Goal: Information Seeking & Learning: Learn about a topic

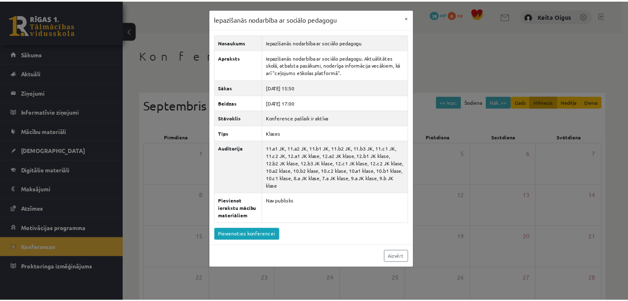
scroll to position [83, 0]
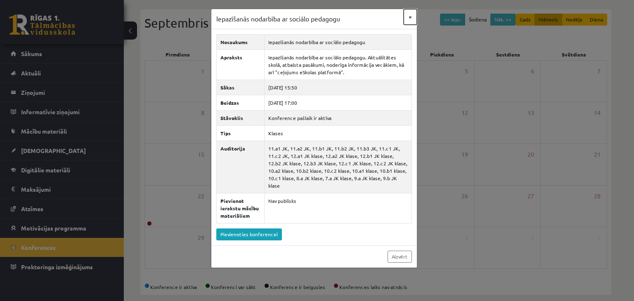
click at [413, 17] on button "×" at bounding box center [410, 17] width 13 height 16
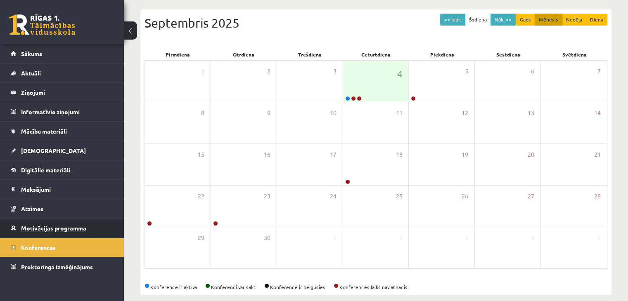
click at [73, 227] on span "Motivācijas programma" at bounding box center [53, 228] width 65 height 7
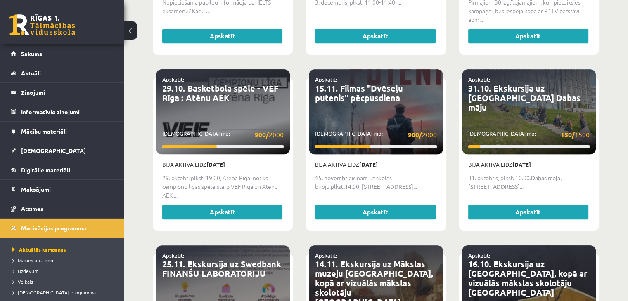
scroll to position [844, 0]
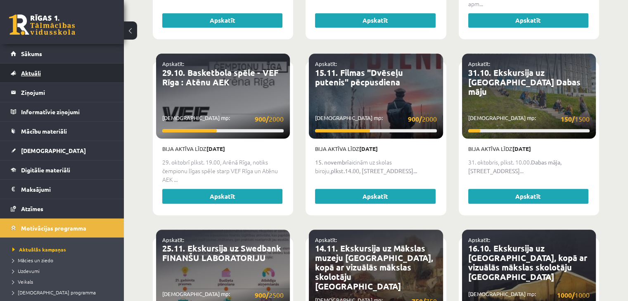
click at [32, 73] on span "Aktuāli" at bounding box center [31, 72] width 20 height 7
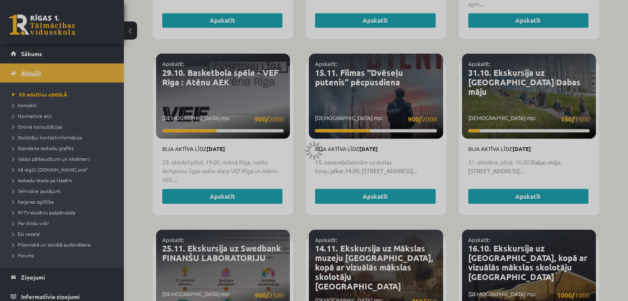
scroll to position [598, 0]
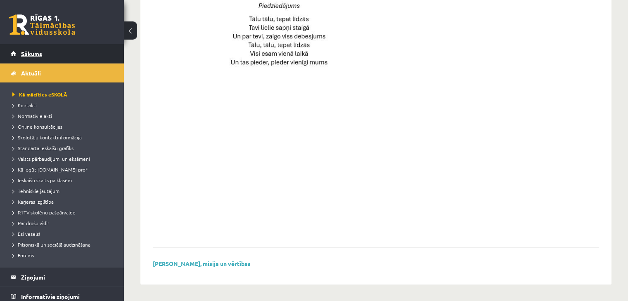
click at [31, 53] on span "Sākums" at bounding box center [31, 53] width 21 height 7
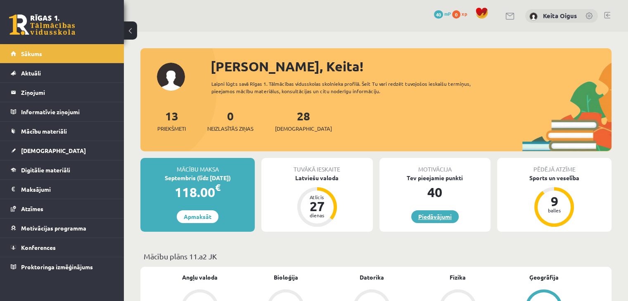
click at [427, 216] on link "Piedāvājumi" at bounding box center [434, 217] width 47 height 13
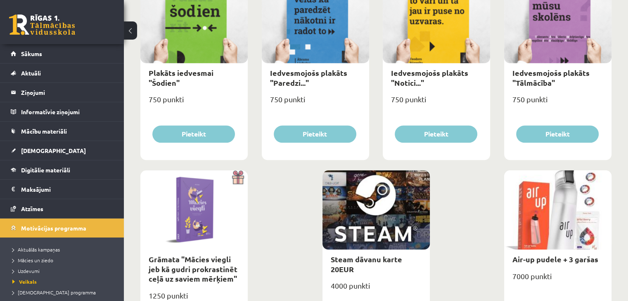
scroll to position [909, 0]
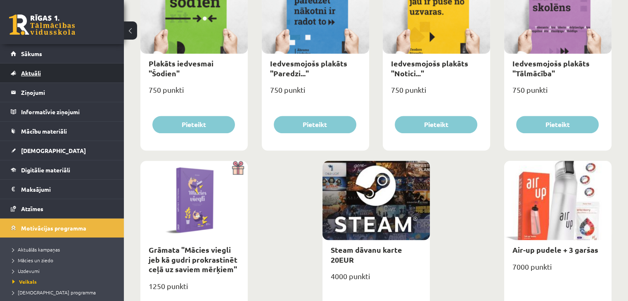
click at [55, 77] on link "Aktuāli" at bounding box center [62, 73] width 103 height 19
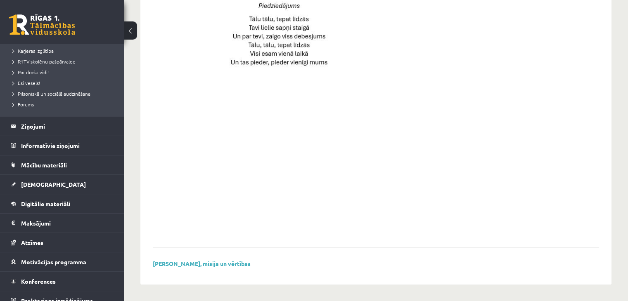
scroll to position [159, 0]
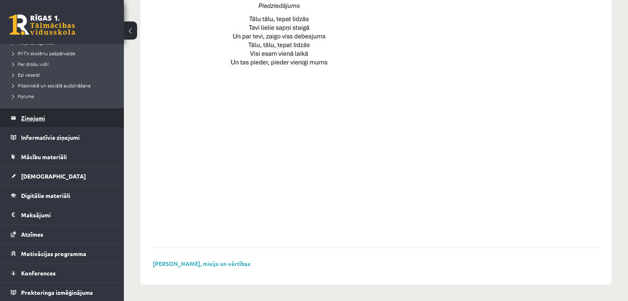
click at [33, 113] on legend "Ziņojumi 0" at bounding box center [67, 118] width 93 height 19
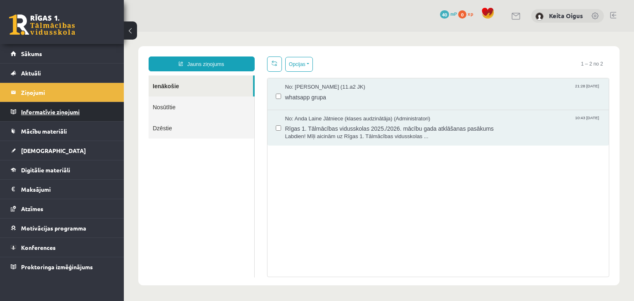
click at [33, 112] on legend "Informatīvie ziņojumi 0" at bounding box center [67, 111] width 93 height 19
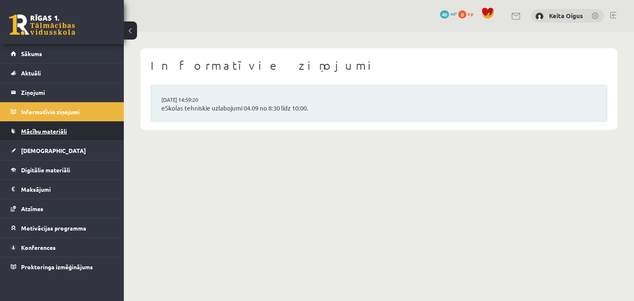
click at [38, 131] on span "Mācību materiāli" at bounding box center [44, 131] width 46 height 7
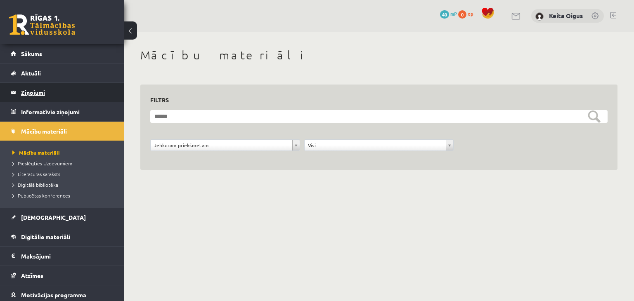
click at [59, 87] on legend "Ziņojumi 0" at bounding box center [67, 92] width 93 height 19
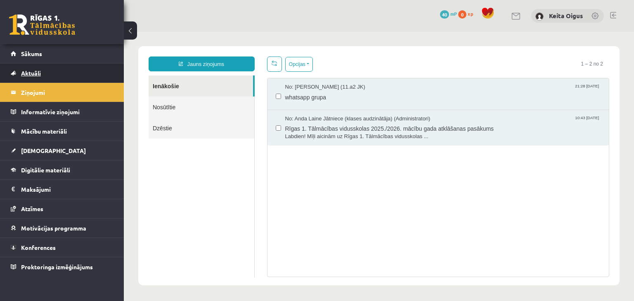
click at [59, 74] on link "Aktuāli" at bounding box center [62, 73] width 103 height 19
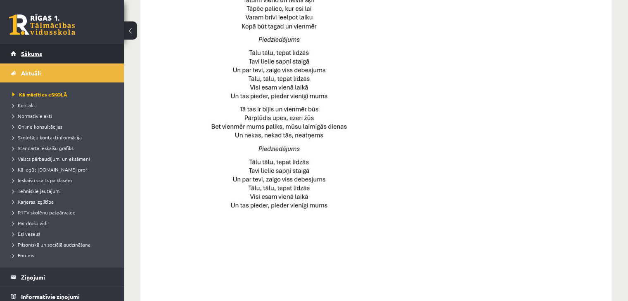
click at [40, 51] on span "Sākums" at bounding box center [31, 53] width 21 height 7
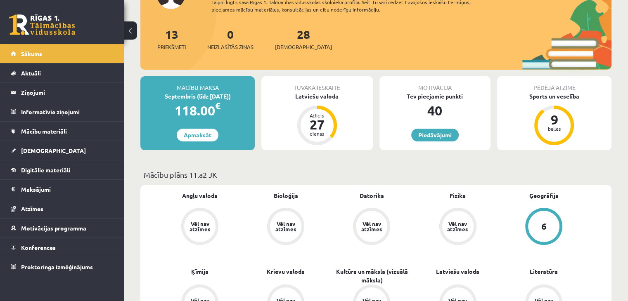
scroll to position [83, 0]
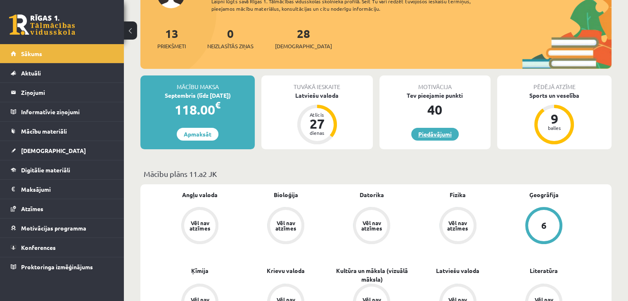
click at [446, 134] on link "Piedāvājumi" at bounding box center [434, 134] width 47 height 13
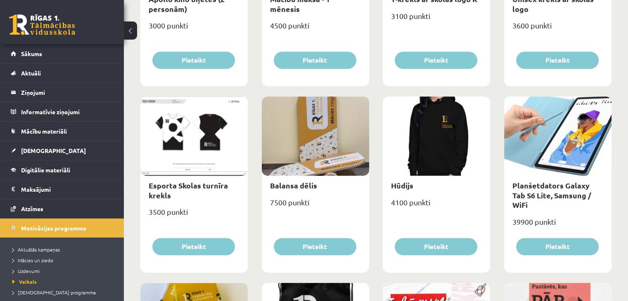
scroll to position [454, 0]
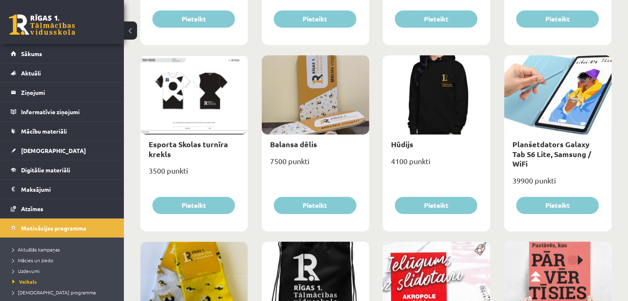
click at [514, 174] on div "39900 punkti" at bounding box center [557, 184] width 107 height 21
click at [519, 174] on div "39900 punkti" at bounding box center [557, 184] width 107 height 21
click at [518, 174] on div "39900 punkti" at bounding box center [557, 184] width 107 height 21
click at [580, 152] on link "Planšetdators Galaxy Tab S6 Lite, Samsung / WiFi" at bounding box center [552, 154] width 79 height 29
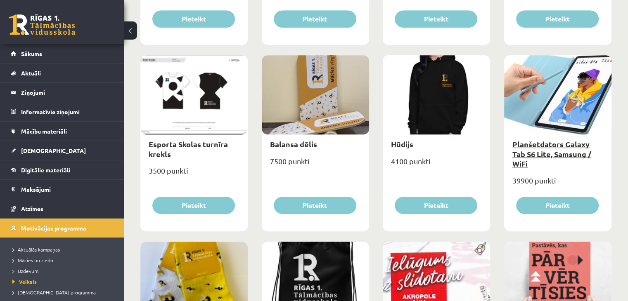
type input "*"
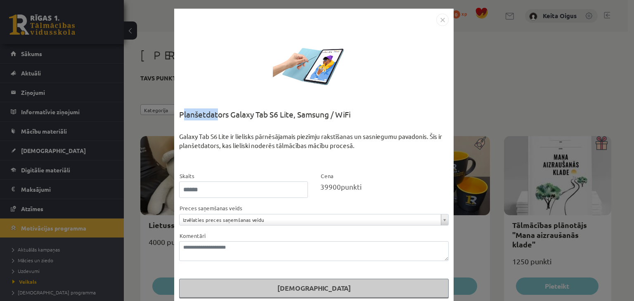
drag, startPoint x: 180, startPoint y: 112, endPoint x: 216, endPoint y: 113, distance: 36.0
click at [216, 113] on div "Planšetdators Galaxy Tab S6 Lite, Samsung / WiFi" at bounding box center [314, 121] width 270 height 24
click at [199, 122] on div "Planšetdators Galaxy Tab S6 Lite, Samsung / WiFi" at bounding box center [314, 121] width 270 height 24
drag, startPoint x: 175, startPoint y: 113, endPoint x: 349, endPoint y: 113, distance: 173.5
click at [349, 113] on div "**********" at bounding box center [314, 156] width 280 height 294
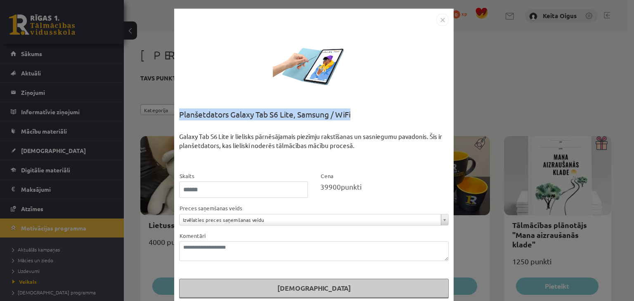
copy div "Planšetdators Galaxy Tab S6 Lite, Samsung / WiFi"
click at [438, 19] on img "Close" at bounding box center [443, 20] width 12 height 12
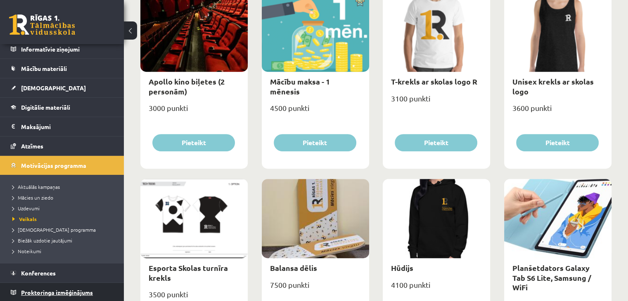
scroll to position [63, 0]
click at [63, 290] on span "Proktoringa izmēģinājums" at bounding box center [57, 292] width 72 height 7
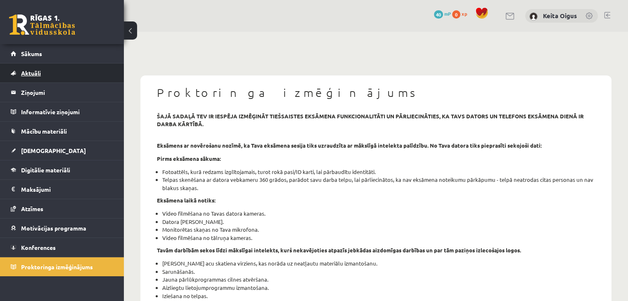
click at [28, 74] on span "Aktuāli" at bounding box center [31, 72] width 20 height 7
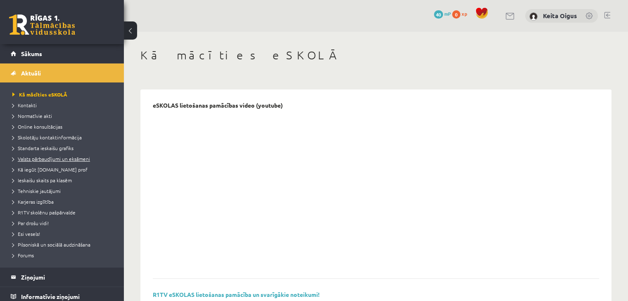
click at [42, 159] on span "Valsts pārbaudījumi un eksāmeni" at bounding box center [51, 159] width 78 height 7
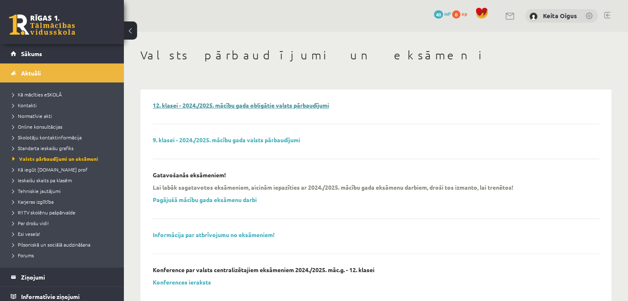
click at [247, 104] on link "12. klasei - 2024./2025. mācību gada obligātie valsts pārbaudījumi" at bounding box center [241, 105] width 176 height 7
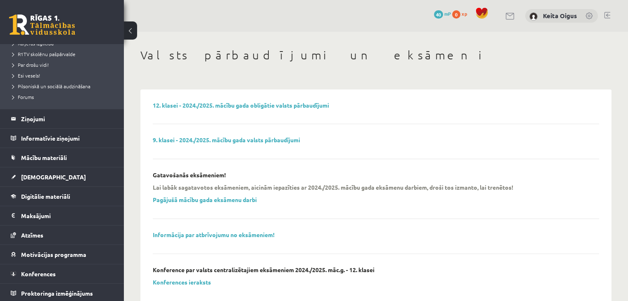
scroll to position [159, 0]
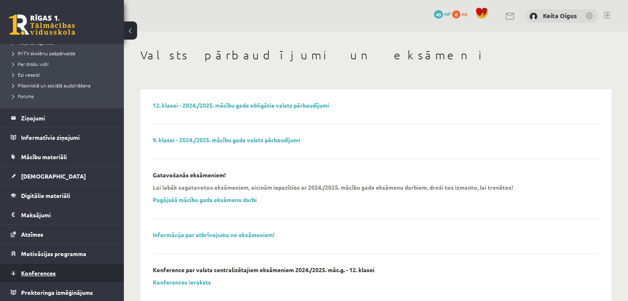
click at [41, 268] on link "Konferences" at bounding box center [62, 273] width 103 height 19
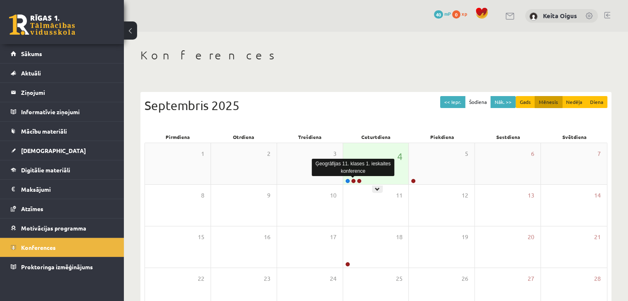
click at [352, 180] on link at bounding box center [353, 181] width 5 height 5
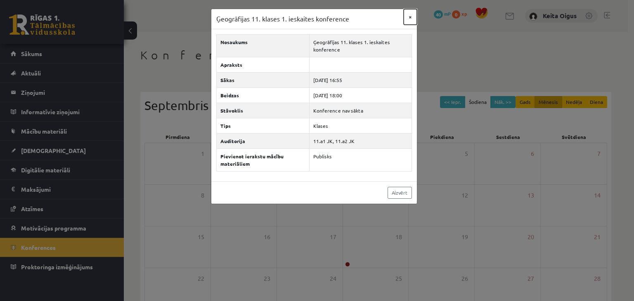
click at [409, 16] on button "×" at bounding box center [410, 17] width 13 height 16
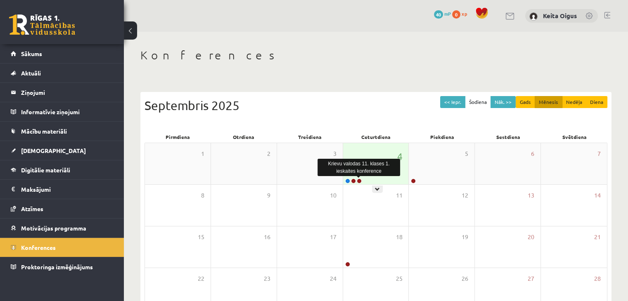
click at [359, 180] on link at bounding box center [359, 181] width 5 height 5
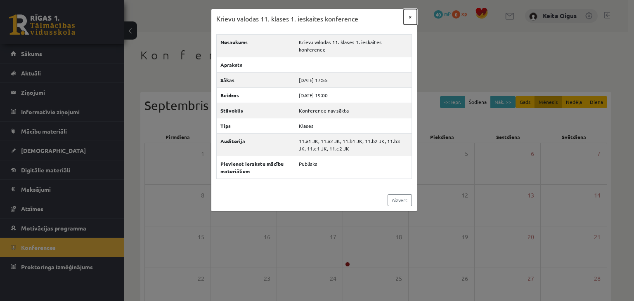
drag, startPoint x: 410, startPoint y: 17, endPoint x: 404, endPoint y: 34, distance: 18.8
click at [410, 17] on button "×" at bounding box center [410, 17] width 13 height 16
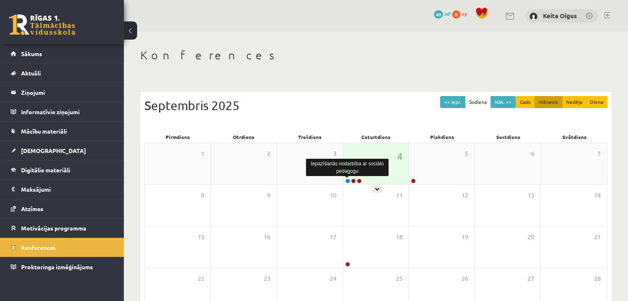
click at [347, 182] on link at bounding box center [347, 181] width 5 height 5
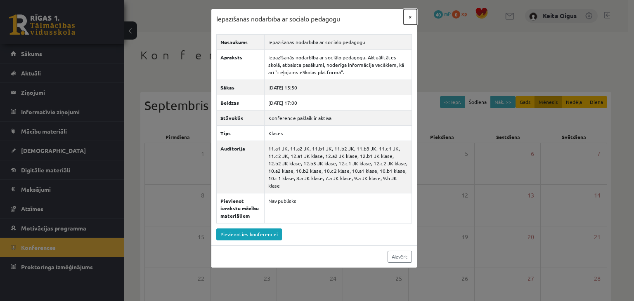
click at [408, 16] on button "×" at bounding box center [410, 17] width 13 height 16
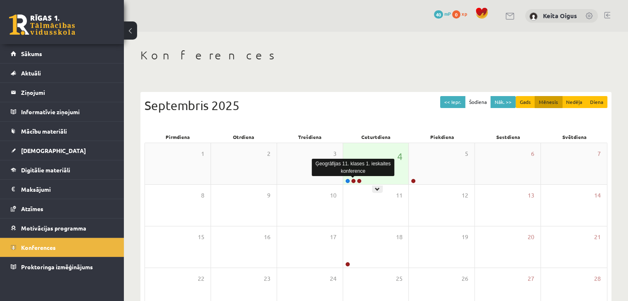
click at [353, 180] on link at bounding box center [353, 181] width 5 height 5
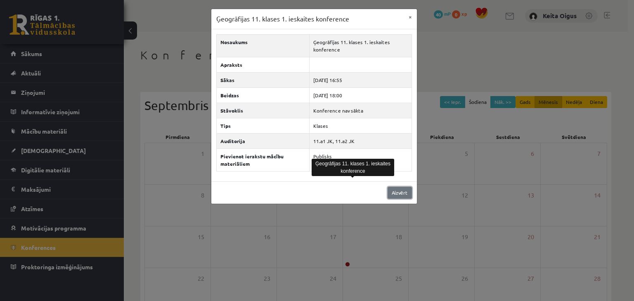
click at [395, 197] on link "Aizvērt" at bounding box center [400, 193] width 24 height 12
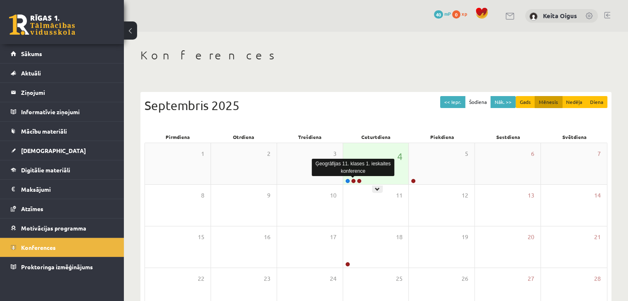
click at [352, 181] on link at bounding box center [353, 181] width 5 height 5
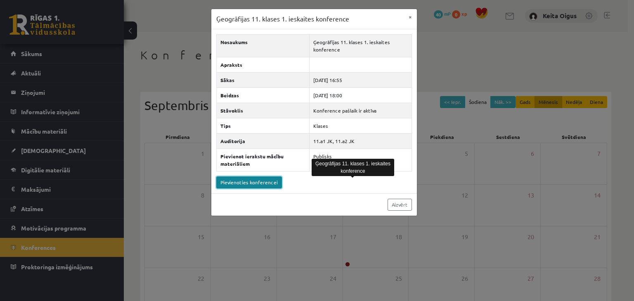
click at [253, 181] on link "Pievienoties konferencei" at bounding box center [249, 183] width 66 height 12
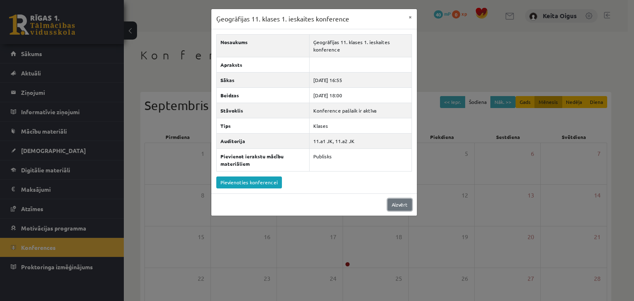
click at [409, 202] on link "Aizvērt" at bounding box center [400, 205] width 24 height 12
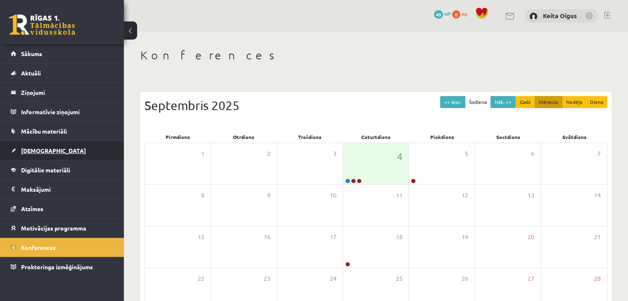
click at [37, 148] on span "[DEMOGRAPHIC_DATA]" at bounding box center [53, 150] width 65 height 7
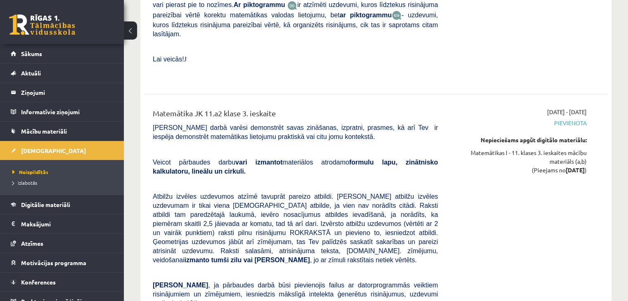
scroll to position [6012, 0]
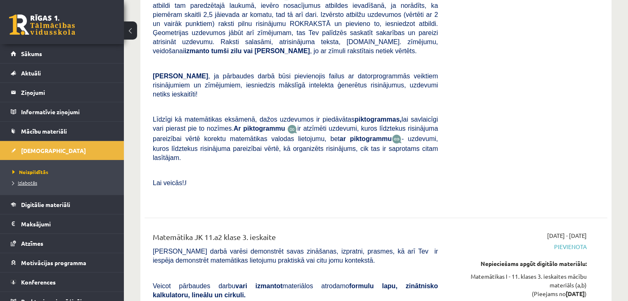
click at [24, 181] on span "Izlabotās" at bounding box center [24, 183] width 25 height 7
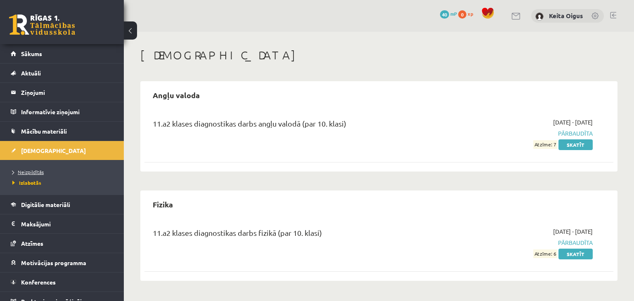
click at [27, 171] on span "Neizpildītās" at bounding box center [27, 172] width 31 height 7
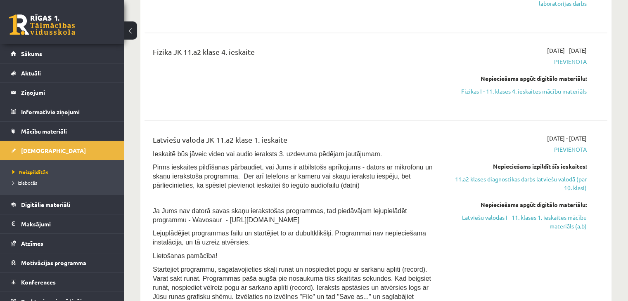
scroll to position [950, 0]
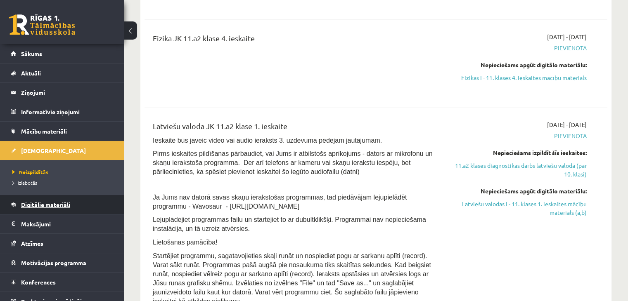
click at [45, 202] on span "Digitālie materiāli" at bounding box center [45, 204] width 49 height 7
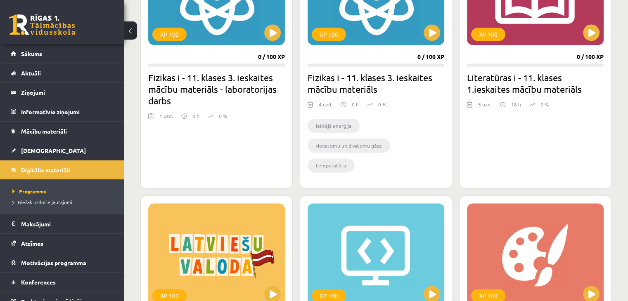
scroll to position [983, 0]
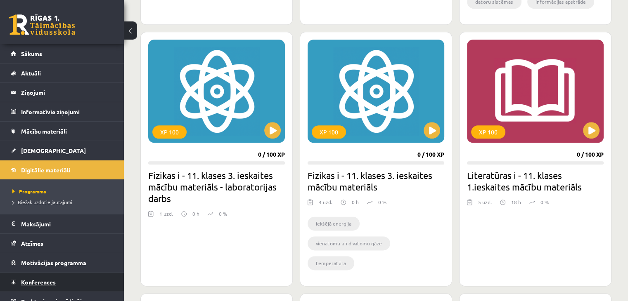
click at [19, 281] on link "Konferences" at bounding box center [62, 282] width 103 height 19
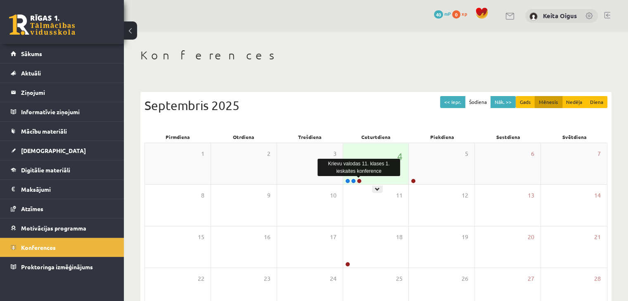
click at [360, 181] on link at bounding box center [359, 181] width 5 height 5
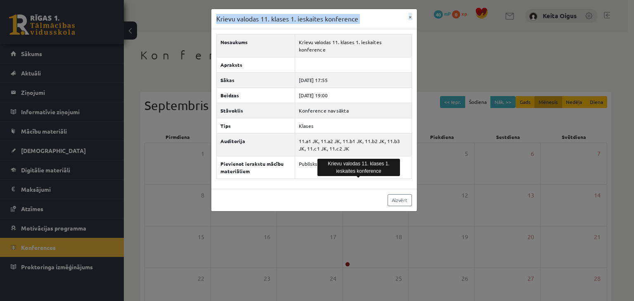
click at [114, 28] on div "Krievu valodas 11. klases 1. ieskaites konference × Nosaukums Krievu valodas 11…" at bounding box center [317, 150] width 634 height 301
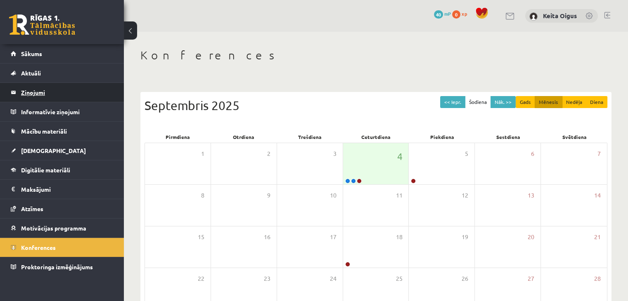
click at [31, 92] on legend "Ziņojumi 0" at bounding box center [67, 92] width 93 height 19
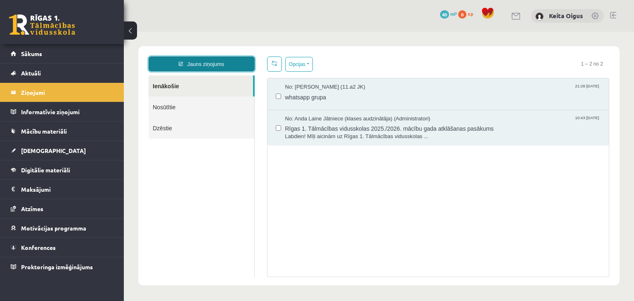
click at [209, 64] on link "Jauns ziņojums" at bounding box center [202, 64] width 106 height 15
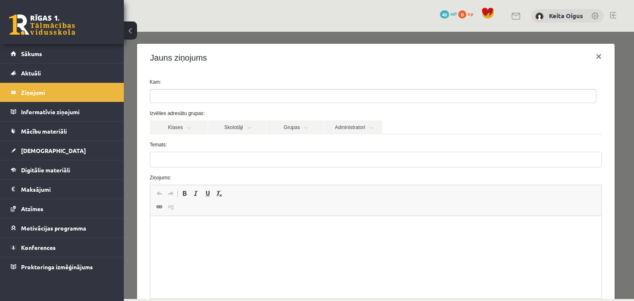
click at [207, 99] on ul at bounding box center [373, 96] width 446 height 13
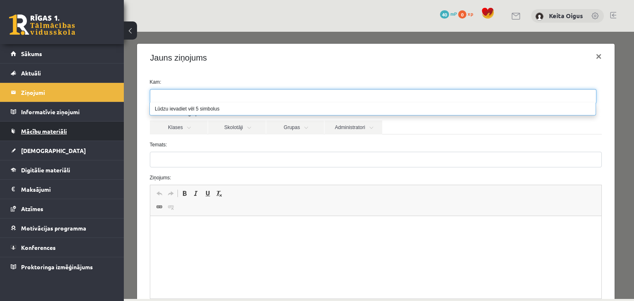
click at [92, 133] on link "Mācību materiāli" at bounding box center [62, 131] width 103 height 19
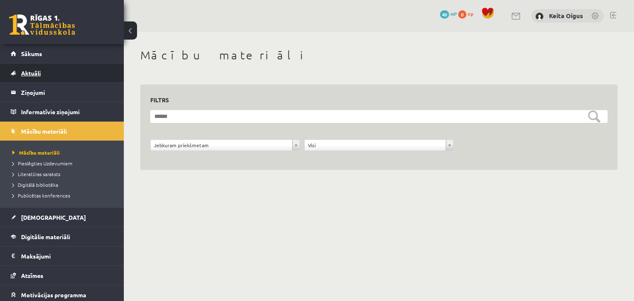
click at [46, 75] on link "Aktuāli" at bounding box center [62, 73] width 103 height 19
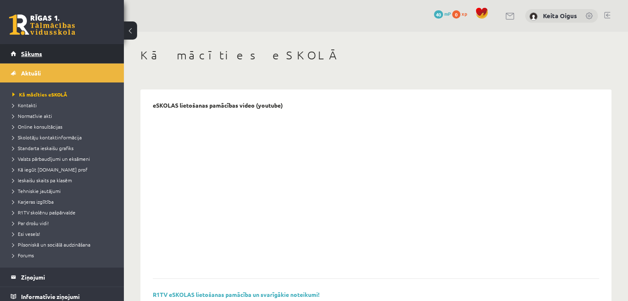
click at [45, 52] on link "Sākums" at bounding box center [62, 53] width 103 height 19
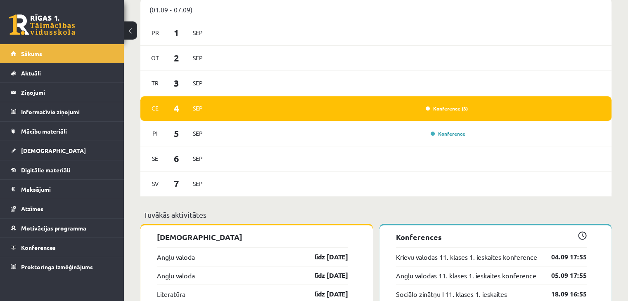
scroll to position [620, 0]
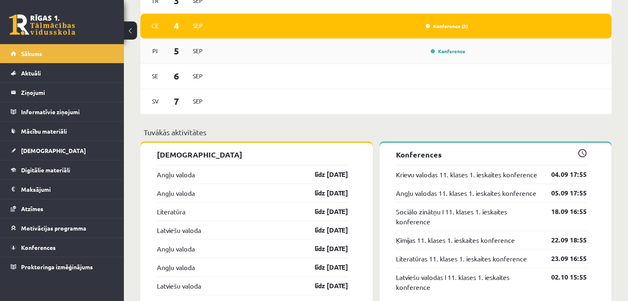
click at [447, 55] on div "Konference" at bounding box center [447, 51] width 41 height 8
click at [434, 53] on link "Konference" at bounding box center [448, 51] width 35 height 7
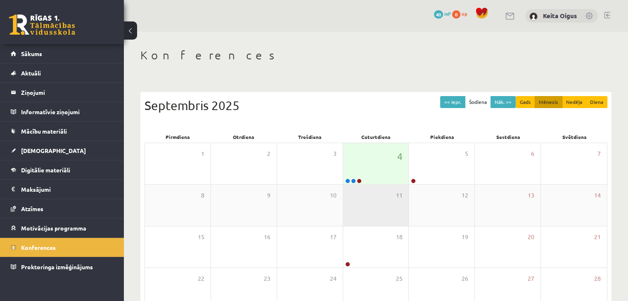
click at [346, 185] on div "11" at bounding box center [376, 205] width 66 height 41
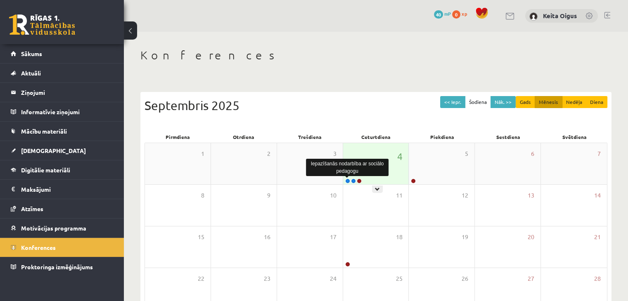
click at [348, 180] on link at bounding box center [347, 181] width 5 height 5
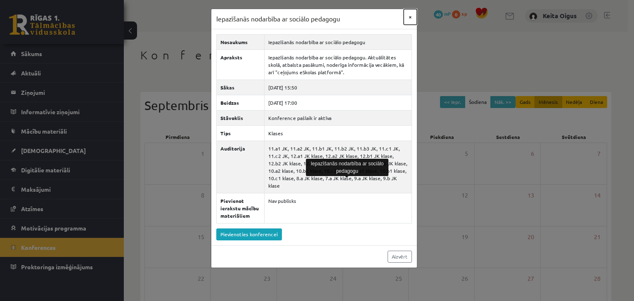
click at [407, 18] on button "×" at bounding box center [410, 17] width 13 height 16
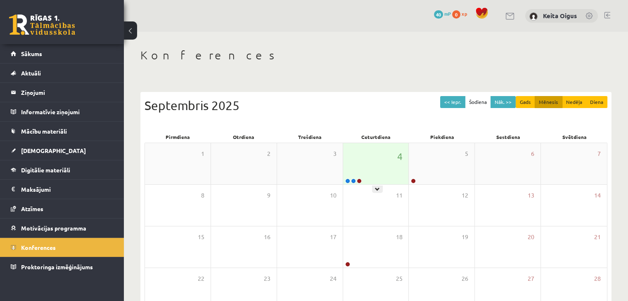
click at [356, 182] on div at bounding box center [352, 182] width 19 height 6
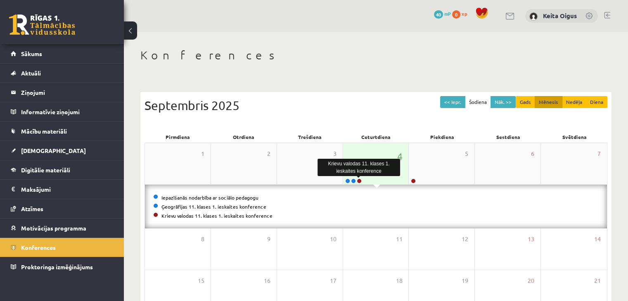
click at [358, 181] on link at bounding box center [359, 181] width 5 height 5
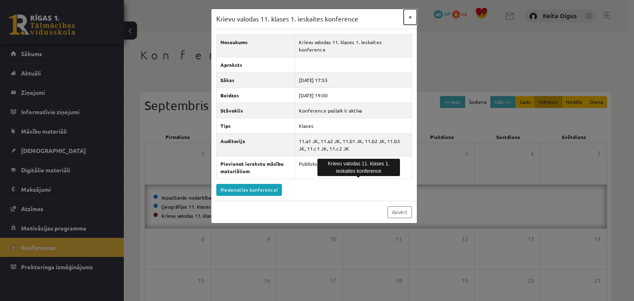
click at [413, 15] on button "×" at bounding box center [410, 17] width 13 height 16
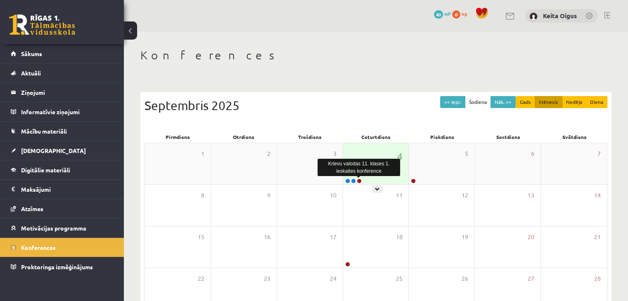
click at [358, 180] on link at bounding box center [359, 181] width 5 height 5
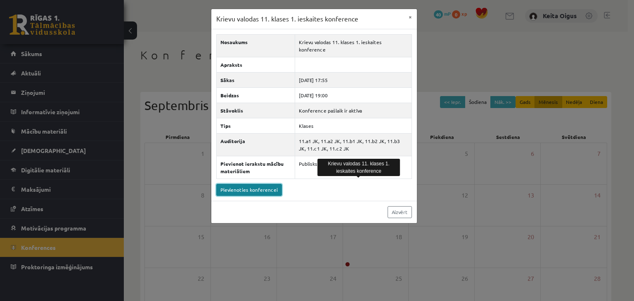
click at [263, 184] on link "Pievienoties konferencei" at bounding box center [249, 190] width 66 height 12
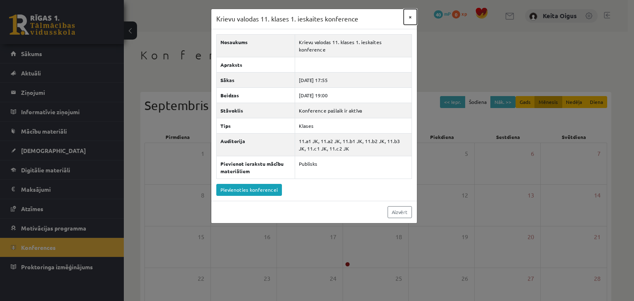
click at [409, 15] on button "×" at bounding box center [410, 17] width 13 height 16
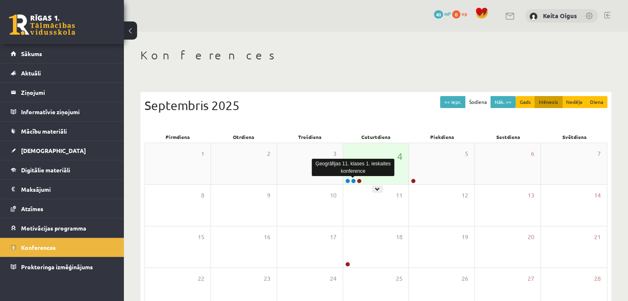
click at [354, 180] on link at bounding box center [353, 181] width 5 height 5
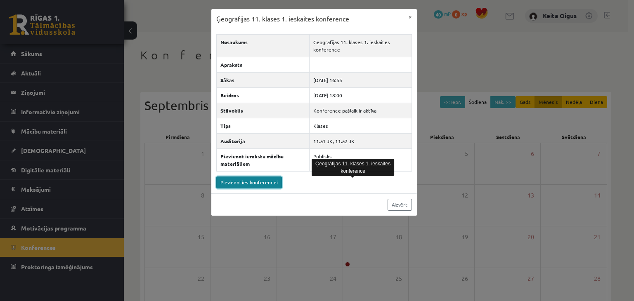
click at [262, 177] on link "Pievienoties konferencei" at bounding box center [249, 183] width 66 height 12
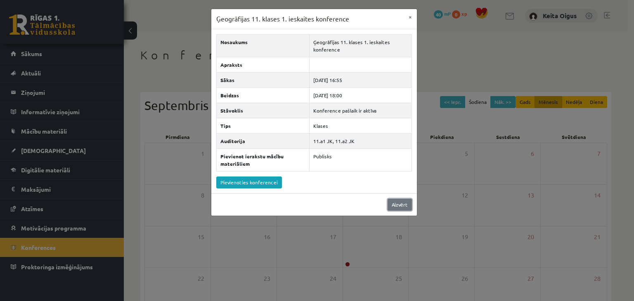
click at [393, 204] on link "Aizvērt" at bounding box center [400, 205] width 24 height 12
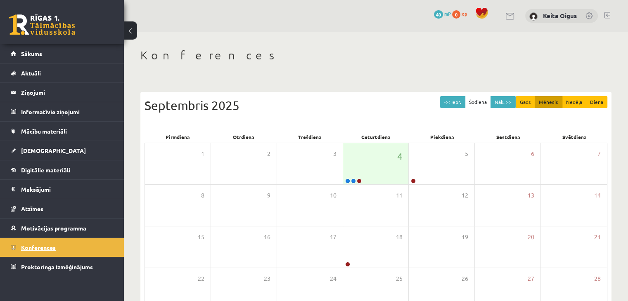
click at [41, 247] on span "Konferences" at bounding box center [38, 247] width 35 height 7
click at [38, 209] on span "Atzīmes" at bounding box center [32, 208] width 22 height 7
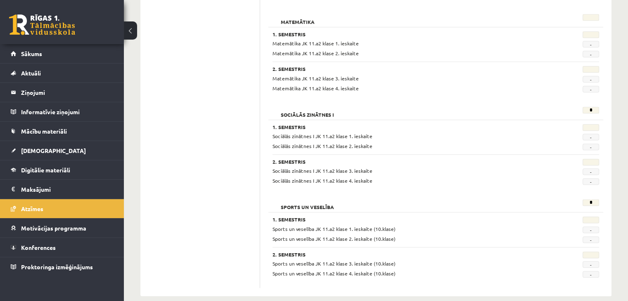
scroll to position [1060, 0]
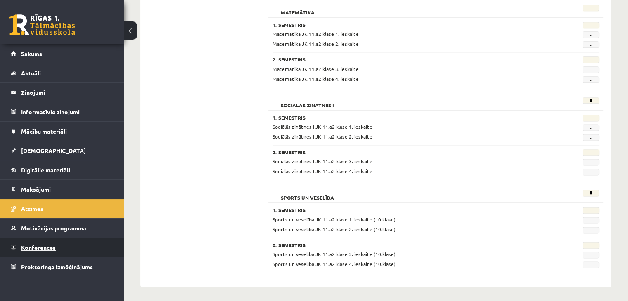
click at [48, 248] on span "Konferences" at bounding box center [38, 247] width 35 height 7
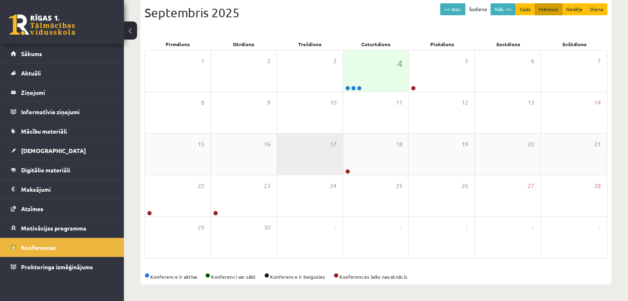
scroll to position [93, 0]
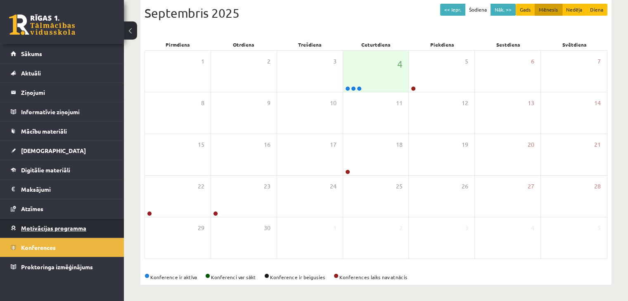
click at [31, 227] on span "Motivācijas programma" at bounding box center [53, 228] width 65 height 7
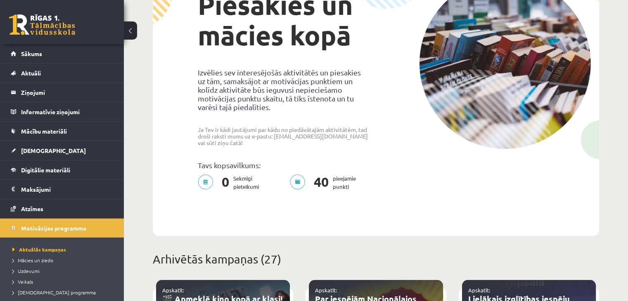
scroll to position [51, 0]
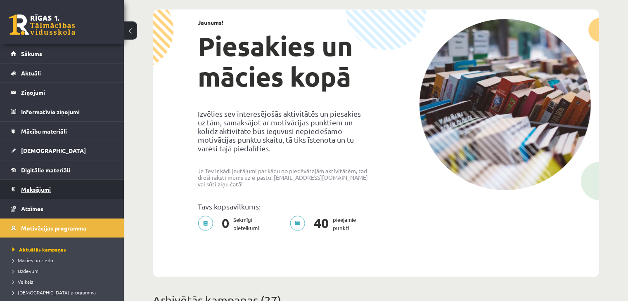
click at [46, 189] on legend "Maksājumi 0" at bounding box center [67, 189] width 93 height 19
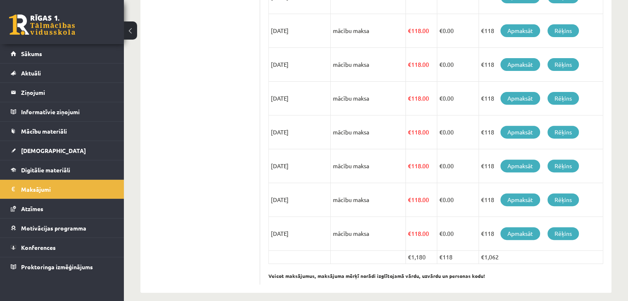
scroll to position [283, 0]
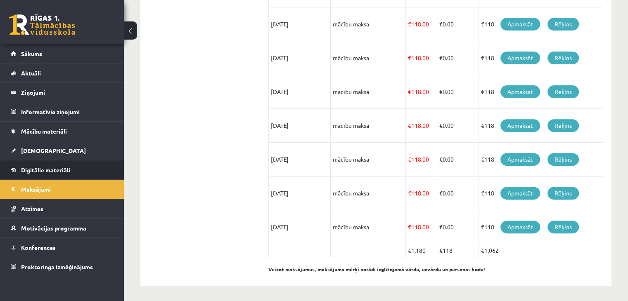
click at [50, 169] on span "Digitālie materiāli" at bounding box center [45, 169] width 49 height 7
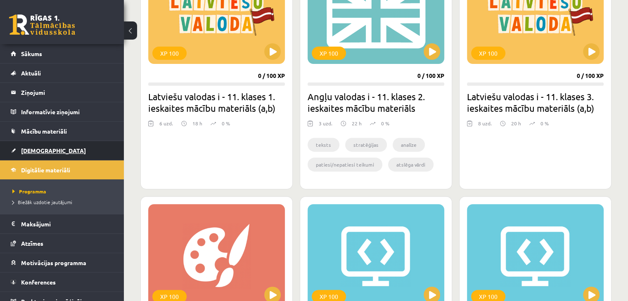
click at [48, 143] on link "[DEMOGRAPHIC_DATA]" at bounding box center [62, 150] width 103 height 19
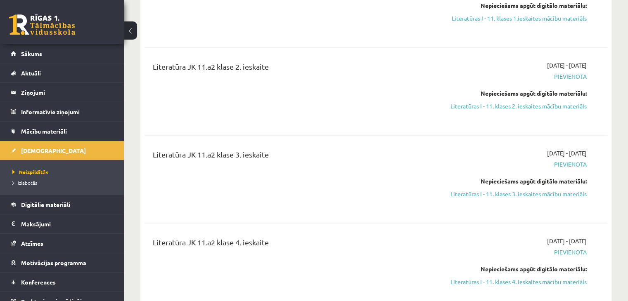
scroll to position [1634, 0]
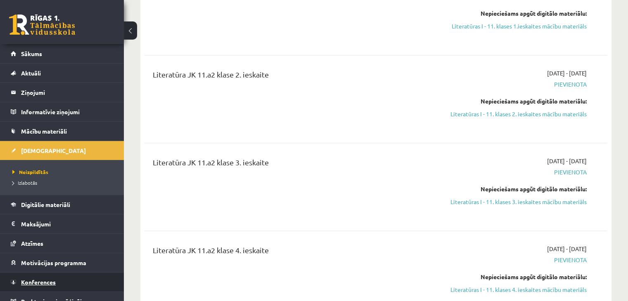
click at [46, 283] on span "Konferences" at bounding box center [38, 282] width 35 height 7
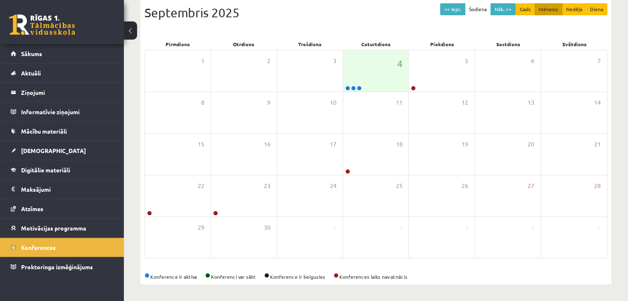
scroll to position [93, 0]
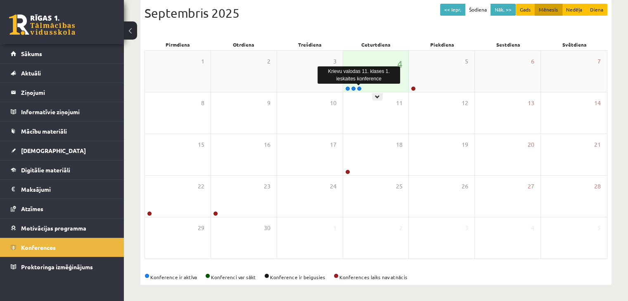
click at [358, 88] on link at bounding box center [359, 88] width 5 height 5
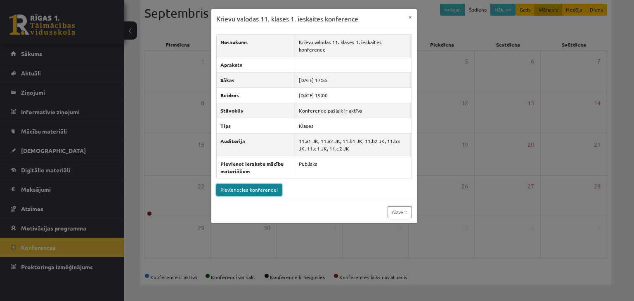
click at [224, 184] on link "Pievienoties konferencei" at bounding box center [249, 190] width 66 height 12
click at [411, 18] on button "×" at bounding box center [410, 17] width 13 height 16
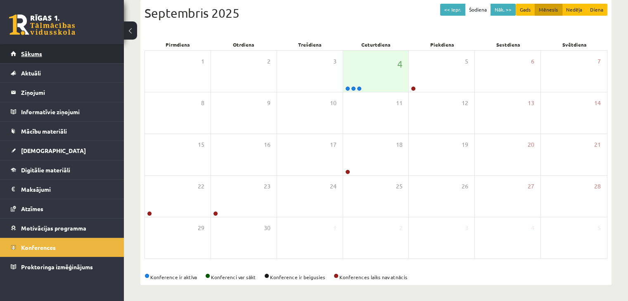
click at [37, 57] on link "Sākums" at bounding box center [62, 53] width 103 height 19
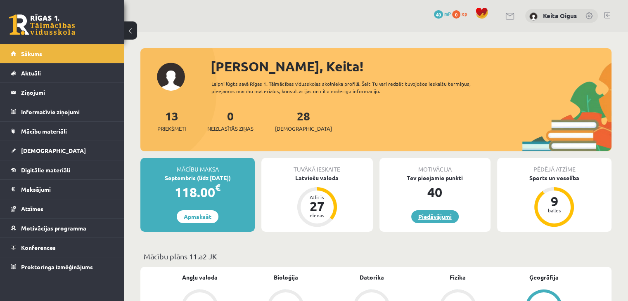
click at [427, 214] on link "Piedāvājumi" at bounding box center [434, 217] width 47 height 13
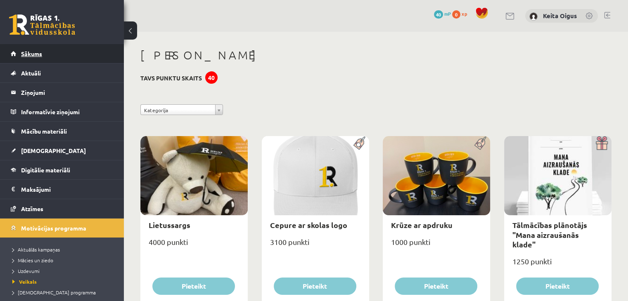
click at [35, 55] on span "Sākums" at bounding box center [31, 53] width 21 height 7
